Goal: Transaction & Acquisition: Purchase product/service

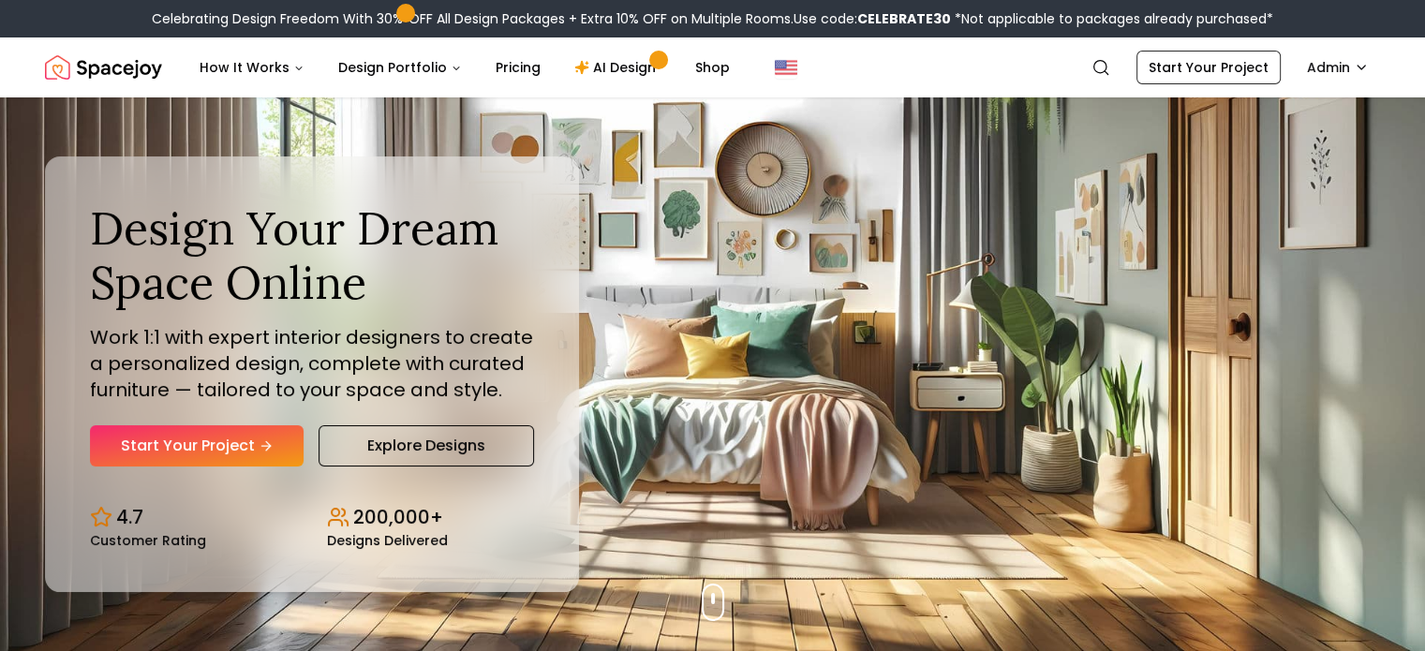
click at [1195, 55] on link "Start Your Project" at bounding box center [1209, 68] width 144 height 34
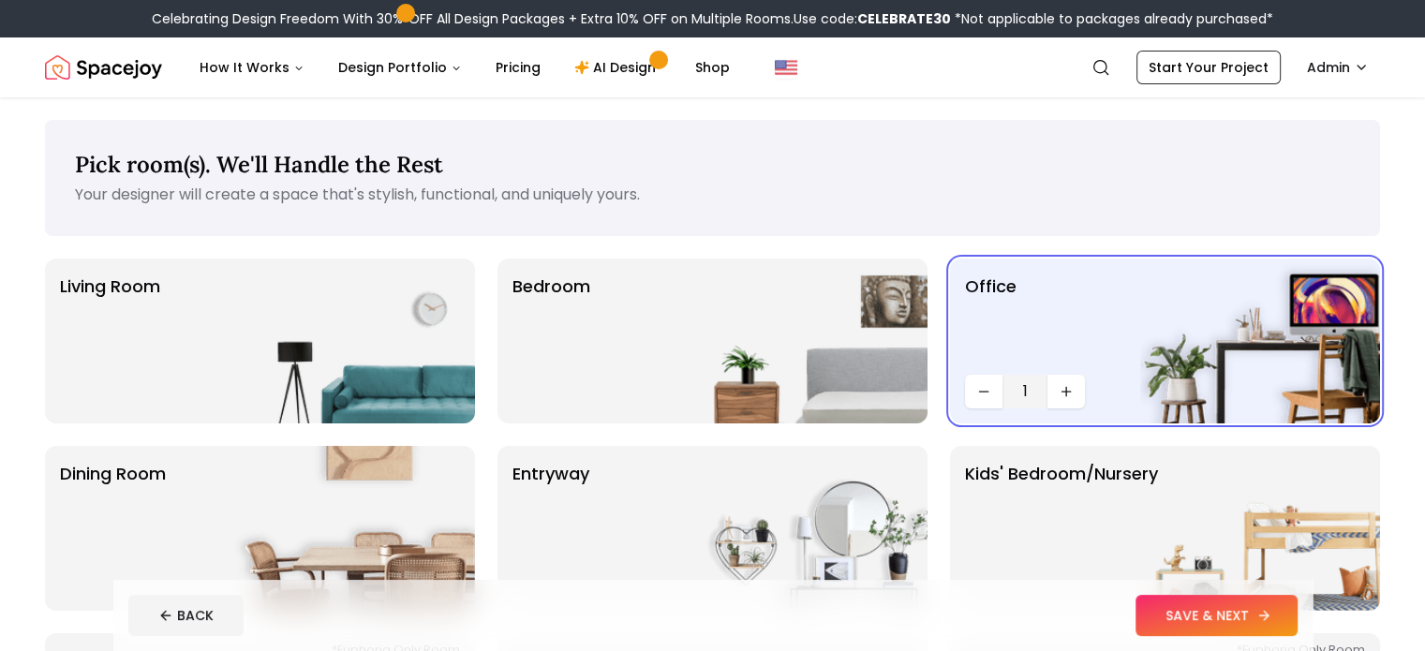
click at [1262, 611] on button "SAVE & NEXT" at bounding box center [1217, 615] width 162 height 41
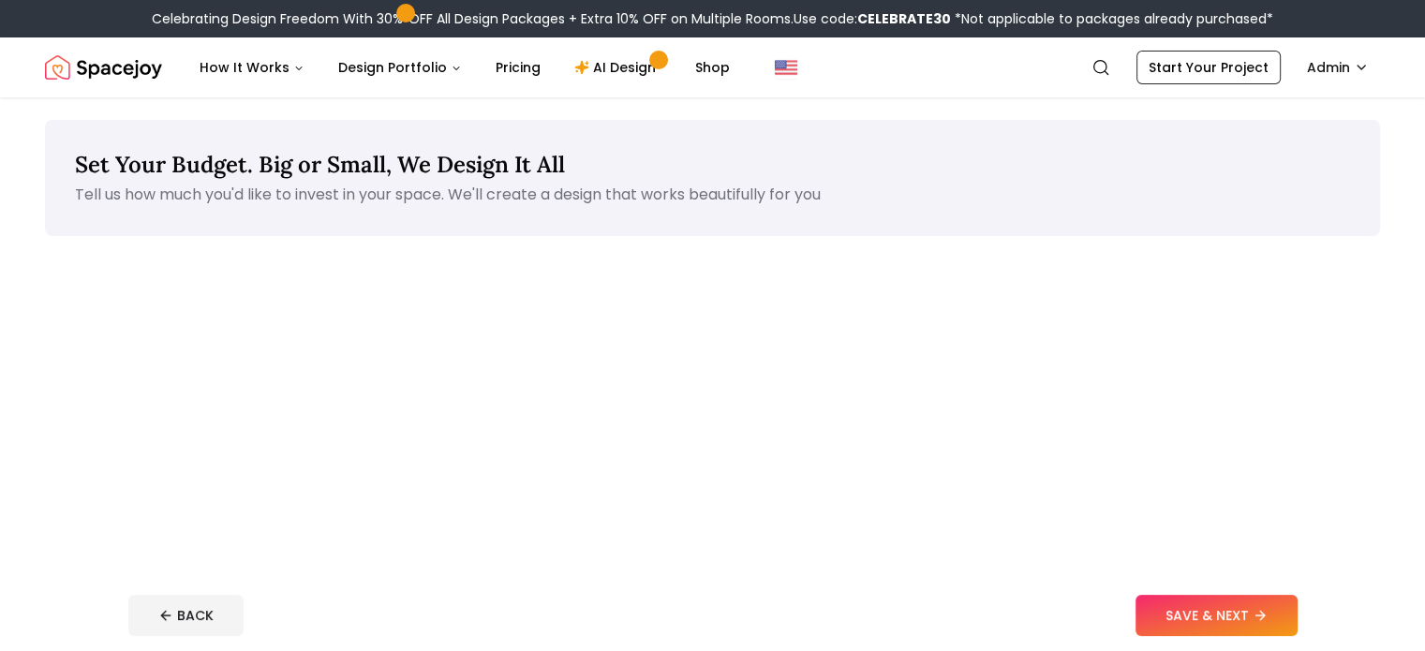
click at [1262, 611] on button "SAVE & NEXT" at bounding box center [1217, 615] width 162 height 41
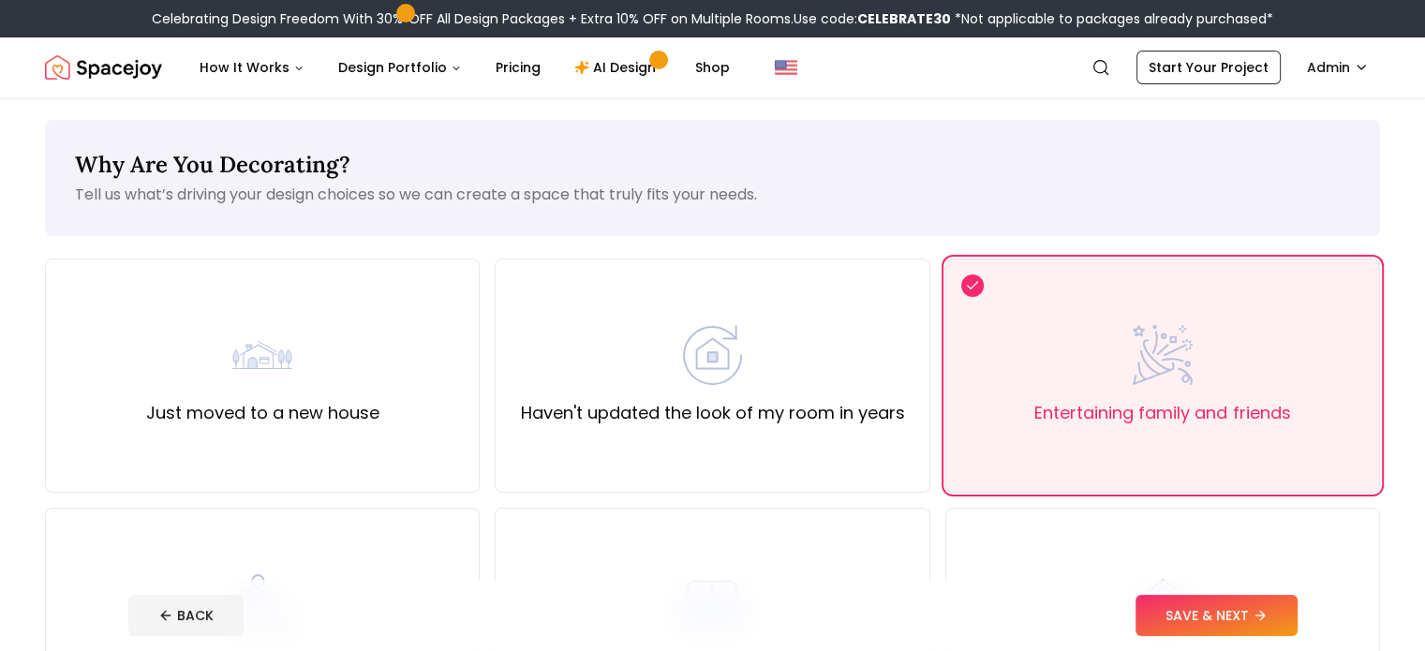
click at [1262, 611] on button "SAVE & NEXT" at bounding box center [1217, 615] width 162 height 41
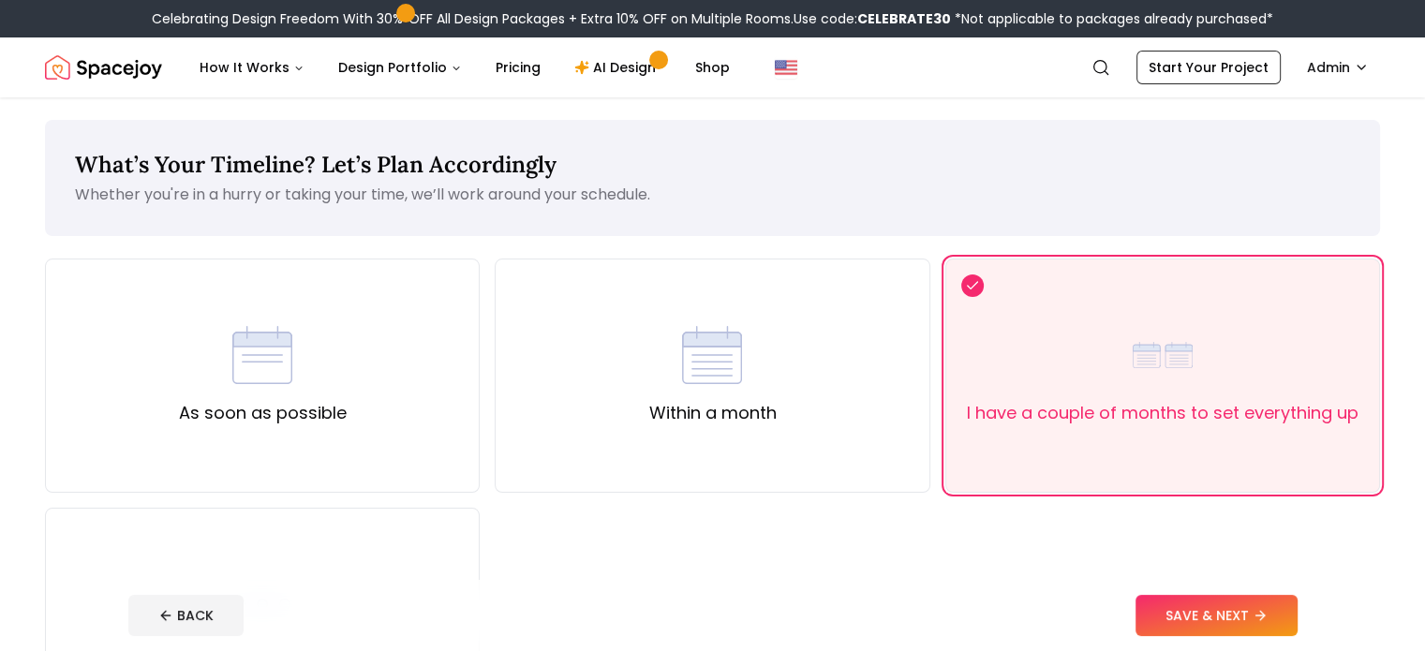
click at [1262, 611] on button "SAVE & NEXT" at bounding box center [1217, 615] width 162 height 41
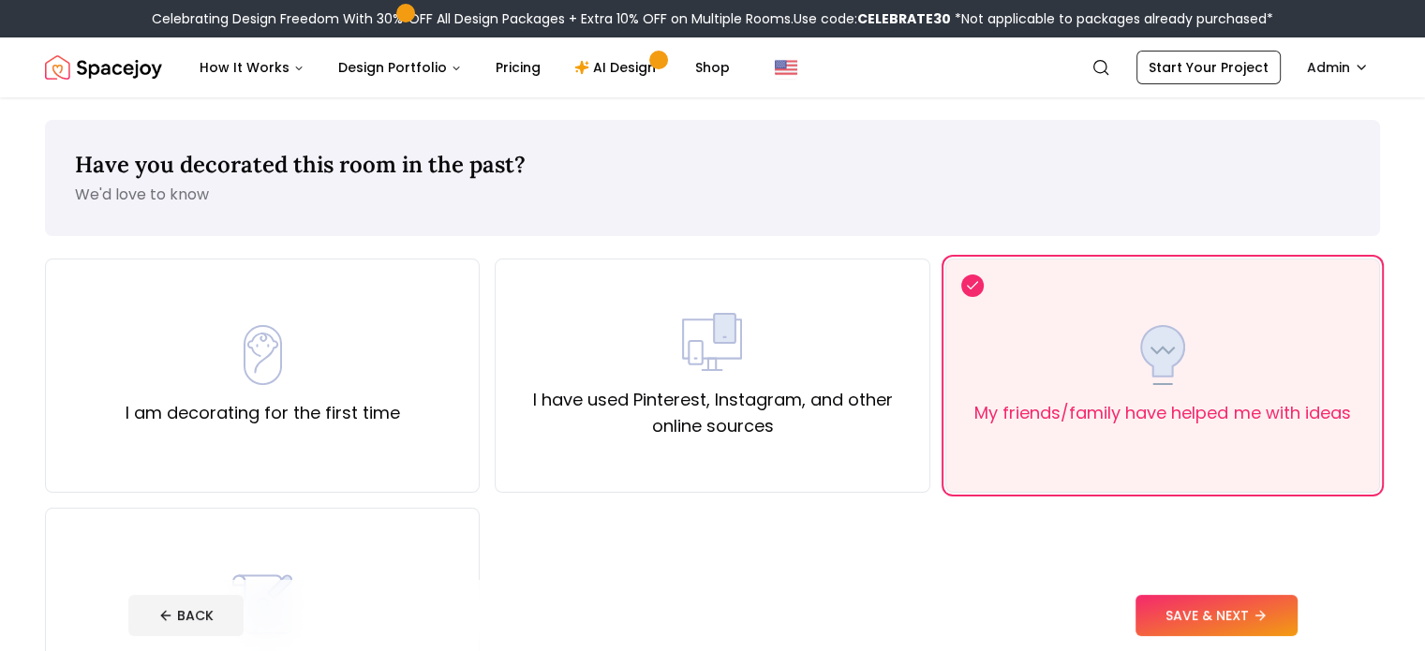
click at [1262, 611] on button "SAVE & NEXT" at bounding box center [1217, 615] width 162 height 41
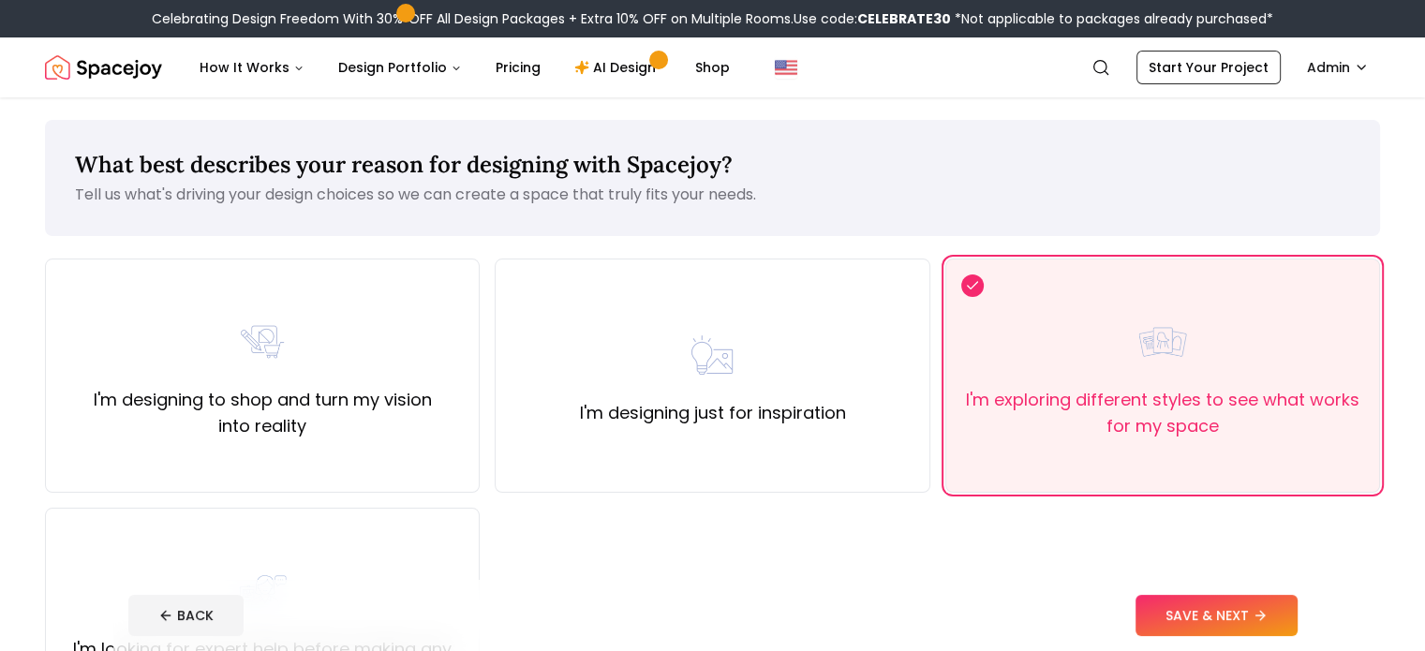
click at [1262, 611] on button "SAVE & NEXT" at bounding box center [1217, 615] width 162 height 41
click at [1262, 611] on div "BACK" at bounding box center [712, 615] width 1169 height 41
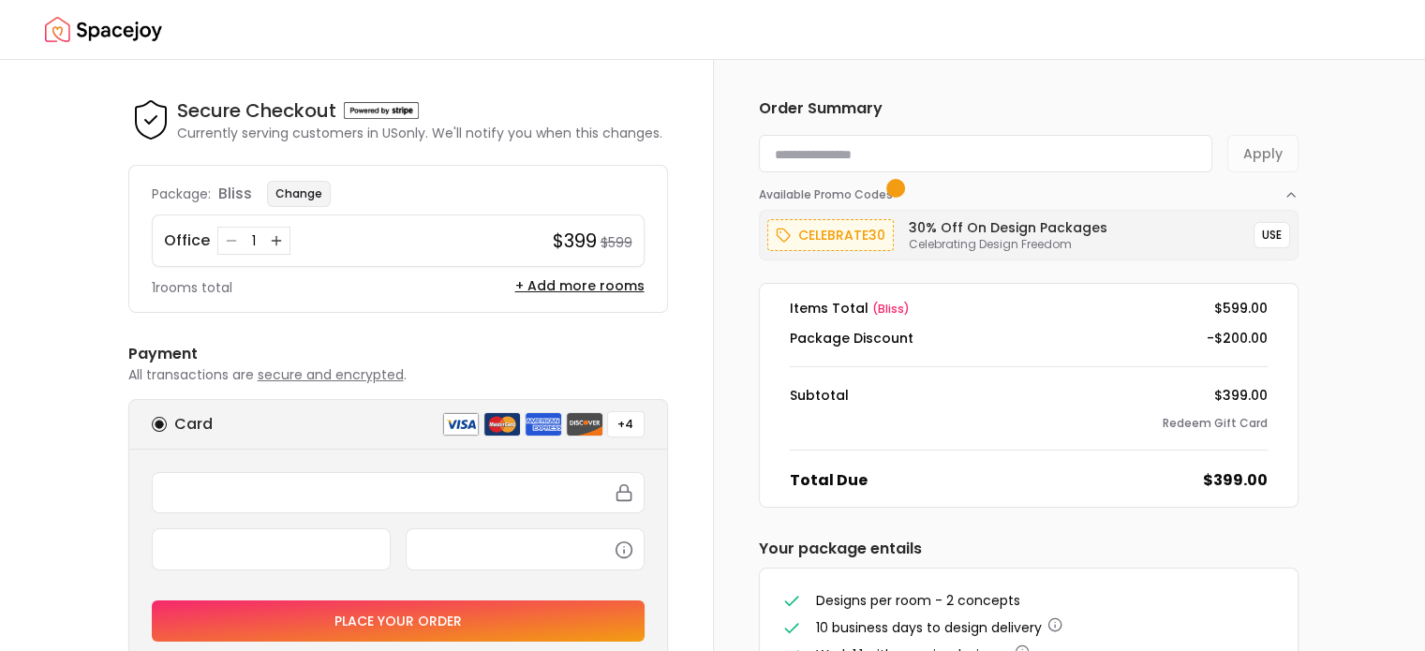
click at [289, 194] on button "Change" at bounding box center [299, 194] width 64 height 26
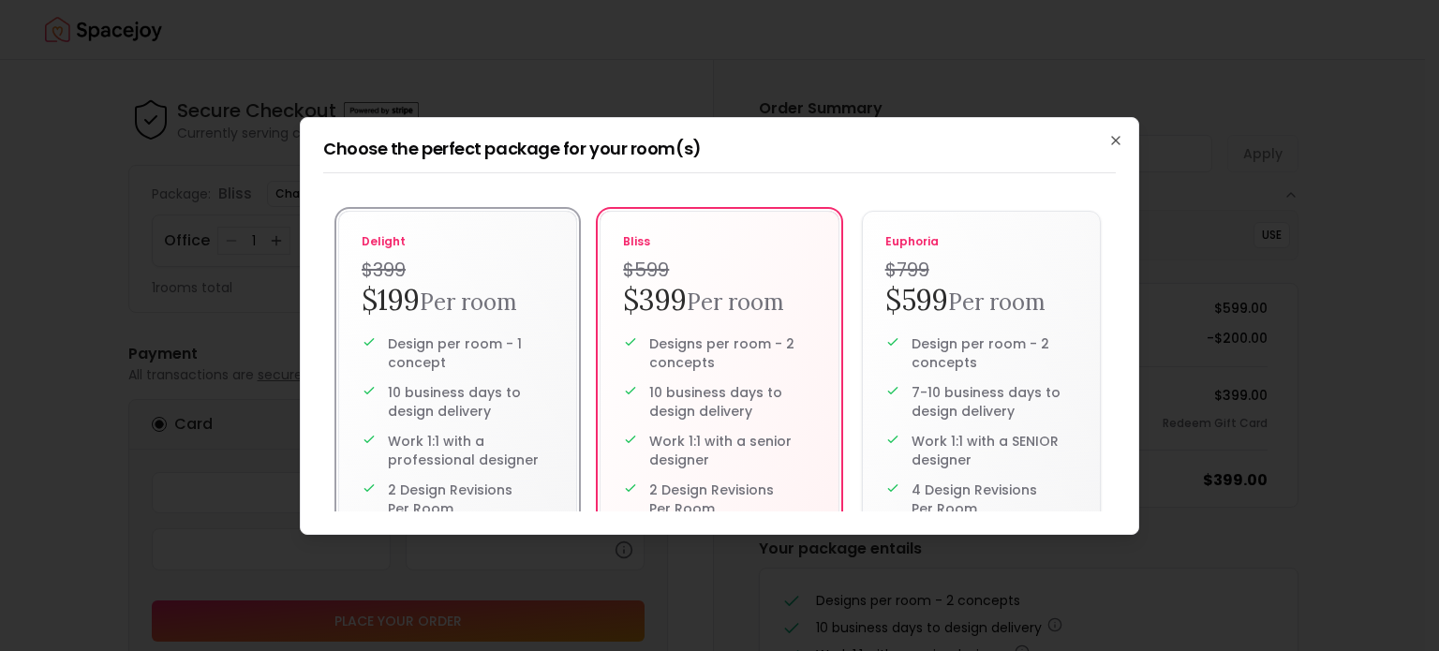
click at [434, 303] on small "Per room" at bounding box center [468, 302] width 97 height 29
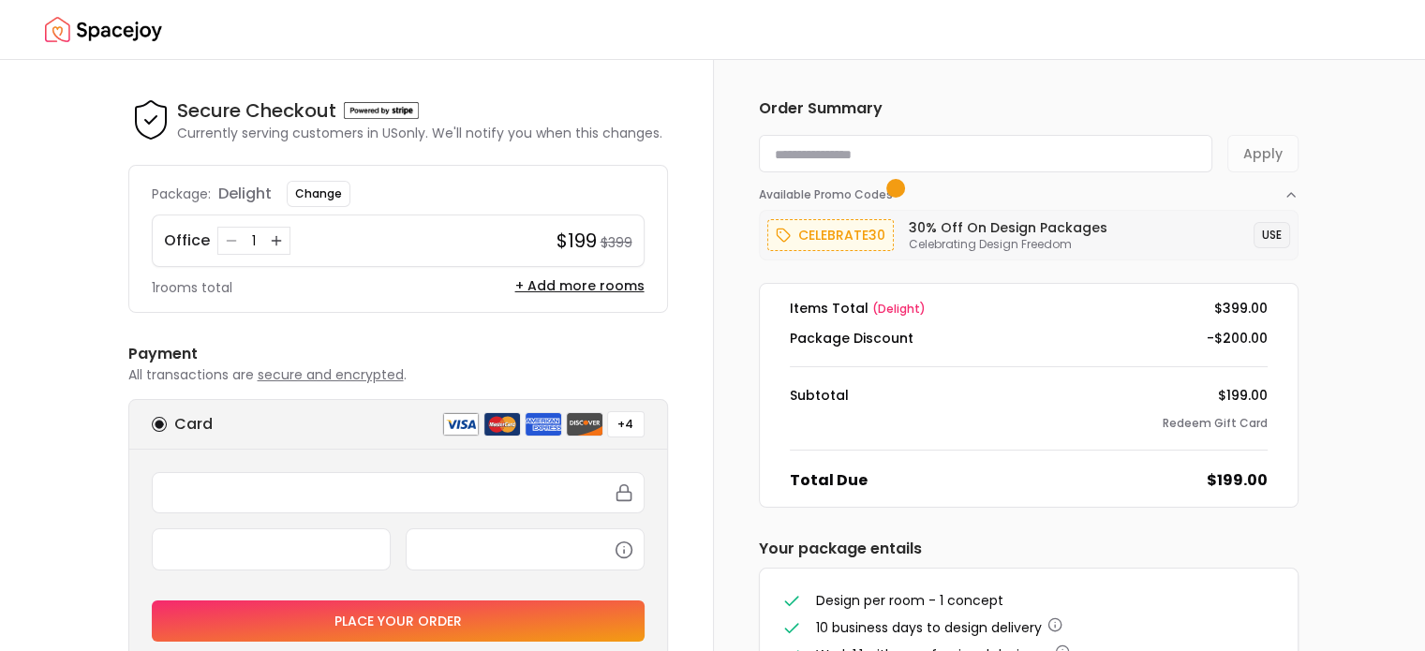
click at [1268, 235] on button "USE" at bounding box center [1272, 235] width 37 height 26
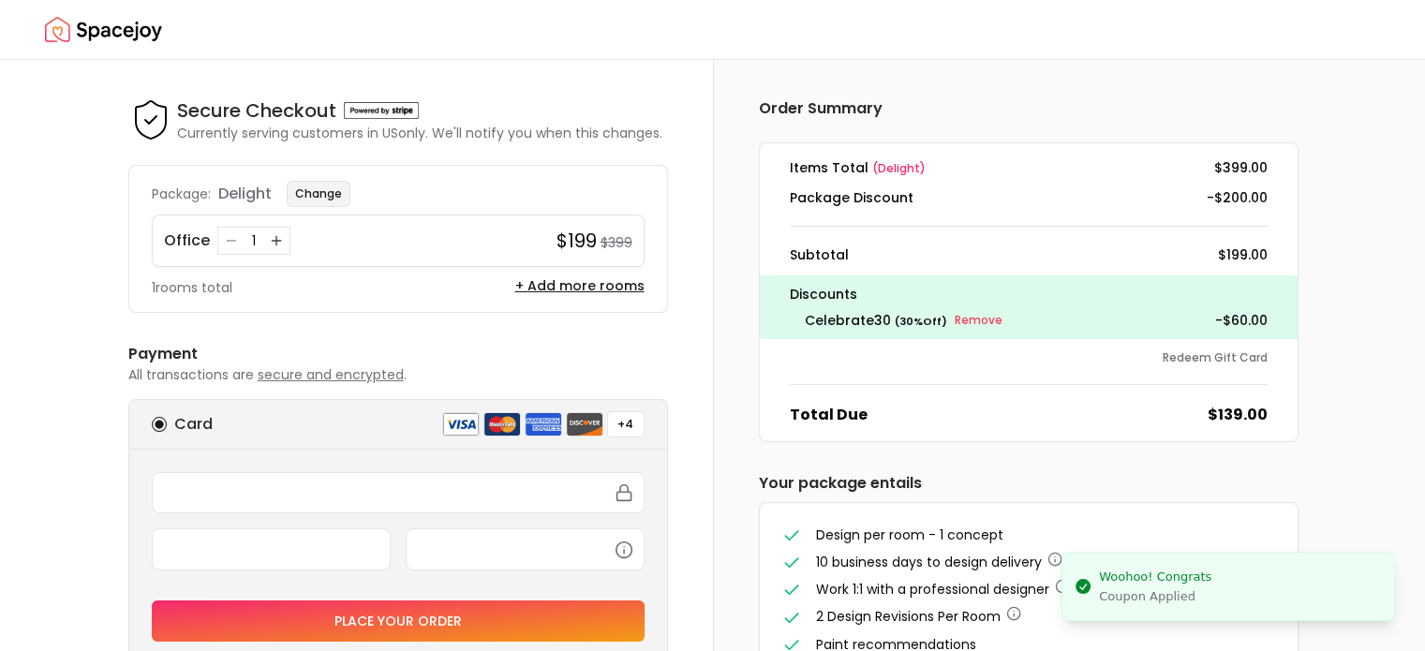
click at [323, 190] on button "Change" at bounding box center [319, 194] width 64 height 26
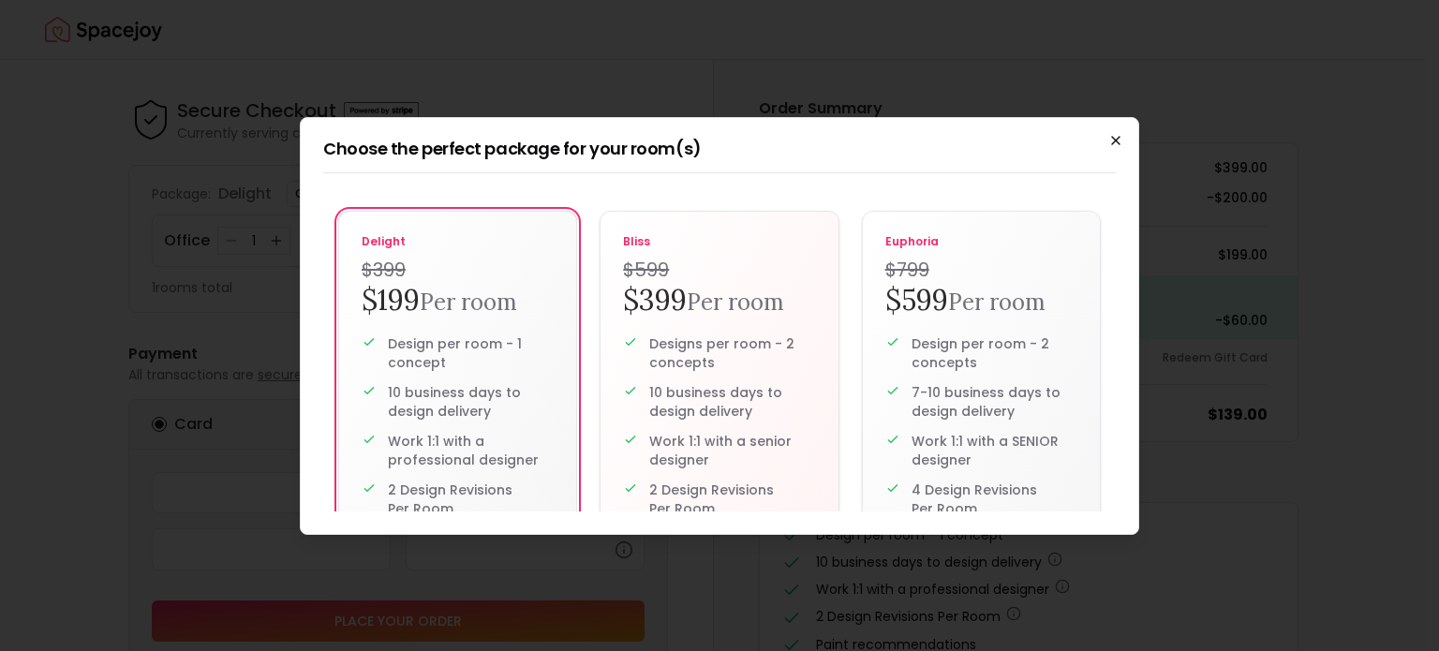
click at [1111, 133] on icon "button" at bounding box center [1115, 140] width 15 height 15
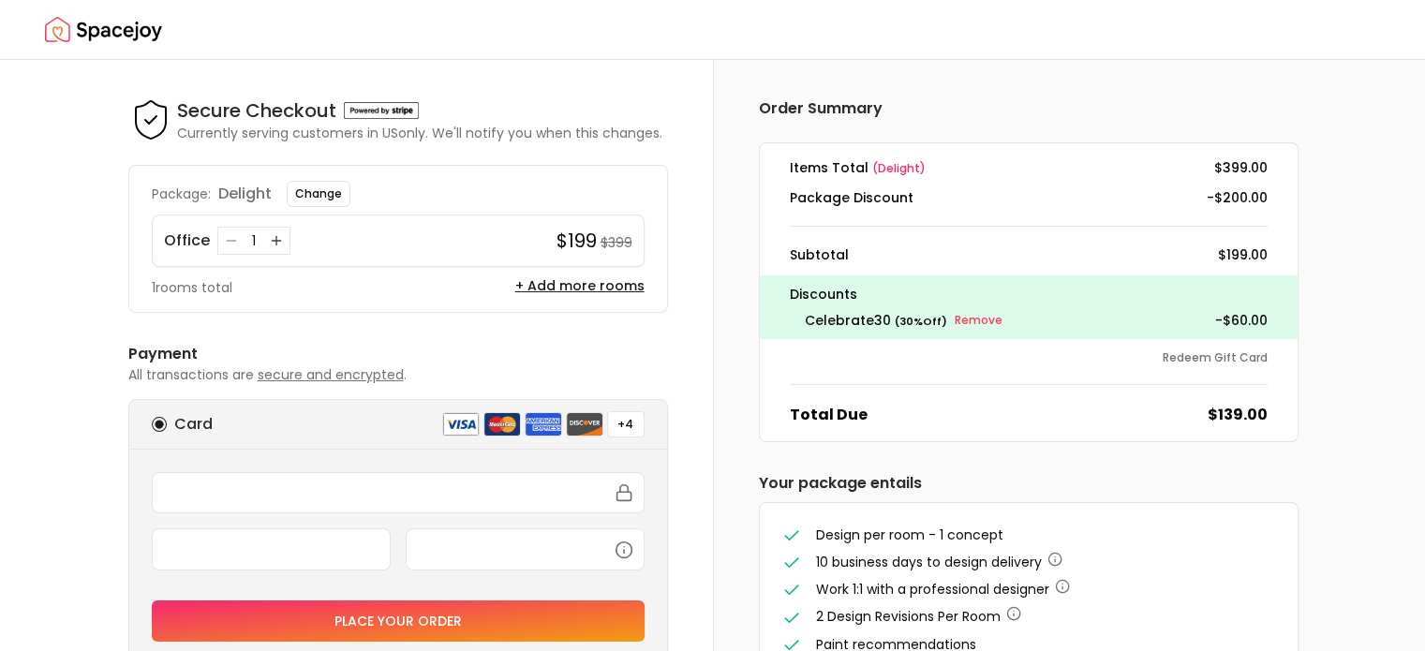
click at [98, 46] on img "Spacejoy" at bounding box center [103, 29] width 117 height 37
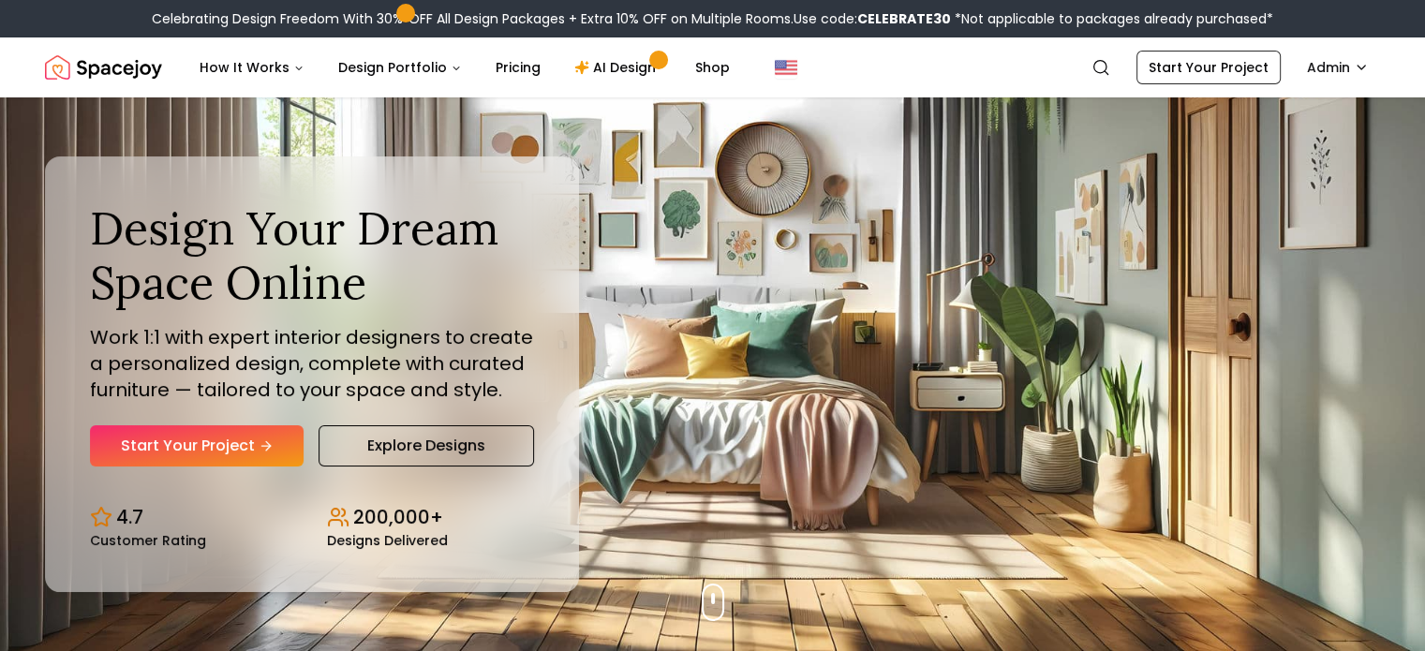
click at [144, 22] on div "Celebrating Design Freedom With 30% OFF All Design Packages + Extra 10% OFF on …" at bounding box center [712, 18] width 1425 height 37
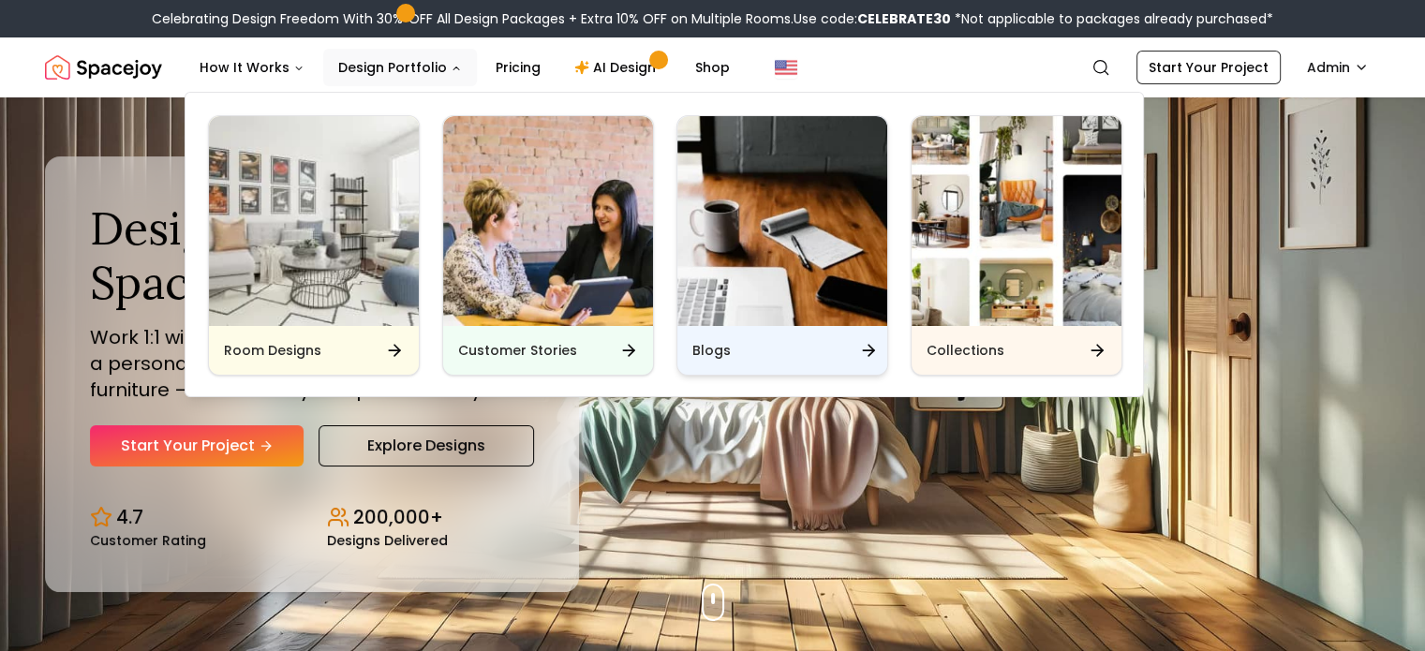
click at [701, 349] on h6 "Blogs" at bounding box center [711, 350] width 38 height 19
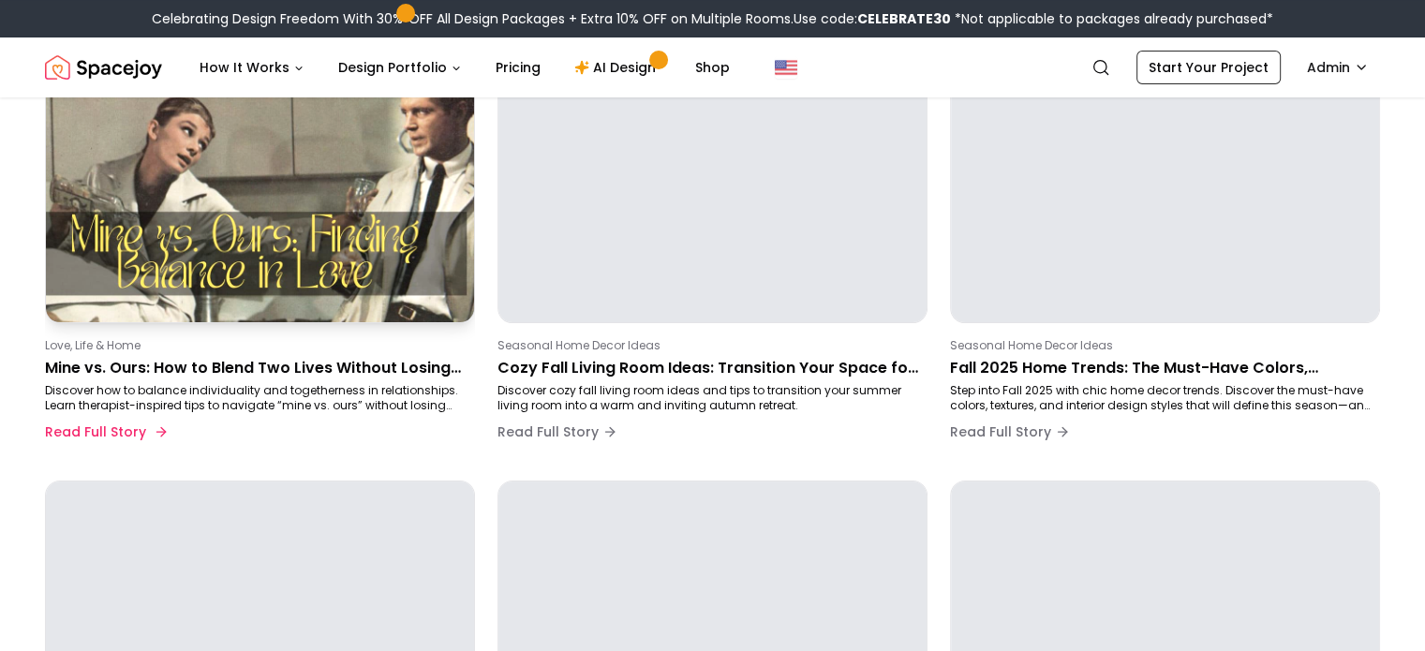
scroll to position [214, 0]
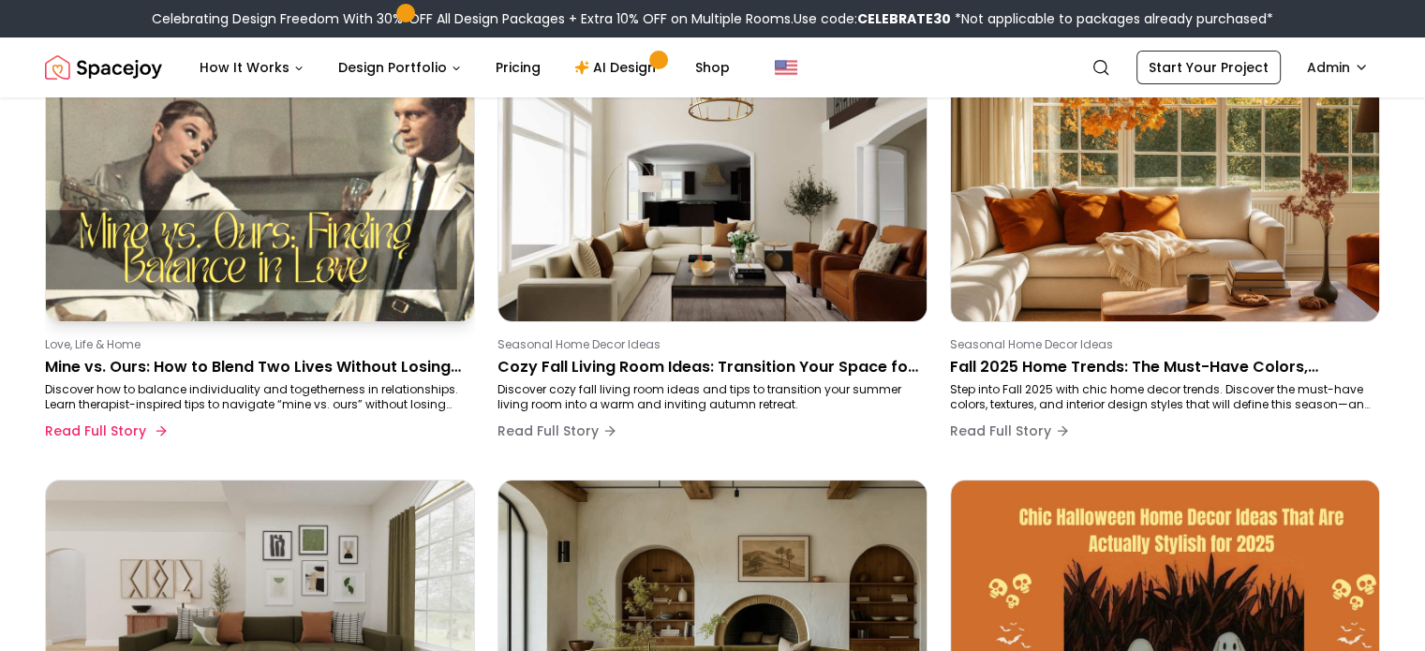
click at [246, 370] on p "Mine vs. Ours: How to Blend Two Lives Without Losing Yourself (and Without Losi…" at bounding box center [256, 367] width 423 height 22
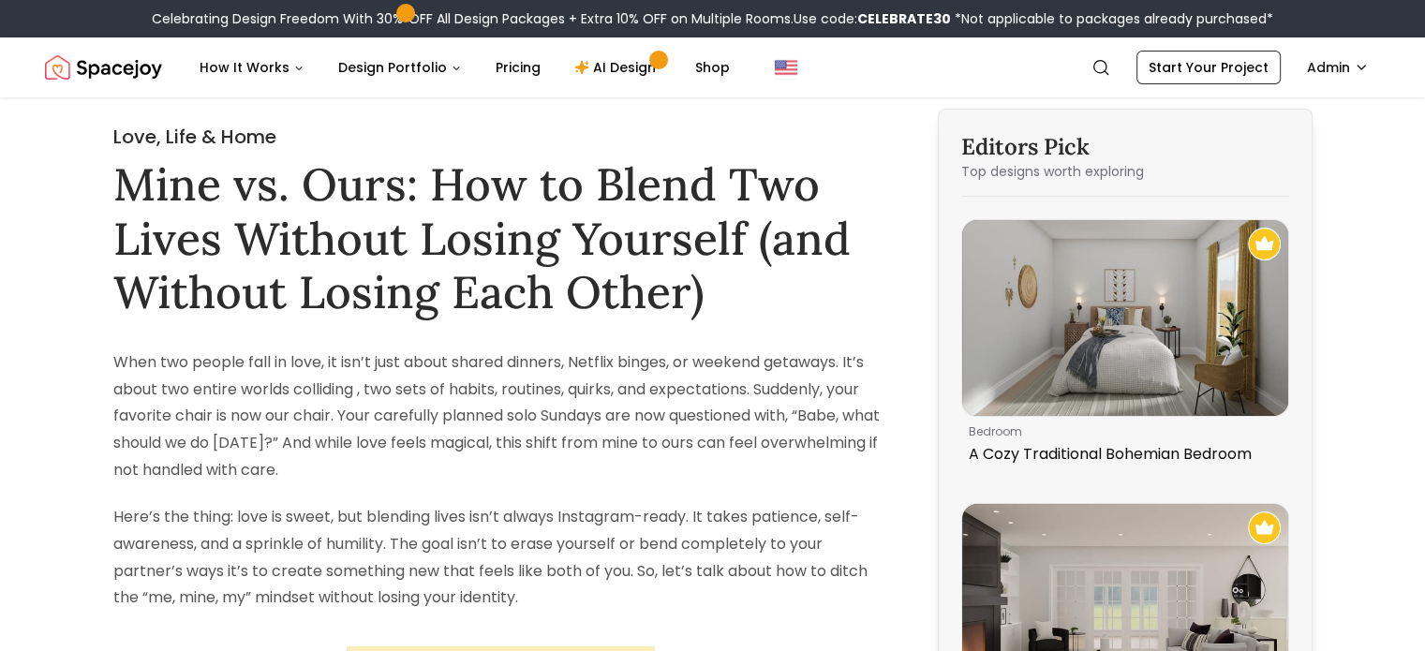
click at [292, 279] on h1 "Mine vs. Ours: How to Blend Two Lives Without Losing Yourself (and Without Losi…" at bounding box center [501, 238] width 776 height 162
